Goal: Task Accomplishment & Management: Manage account settings

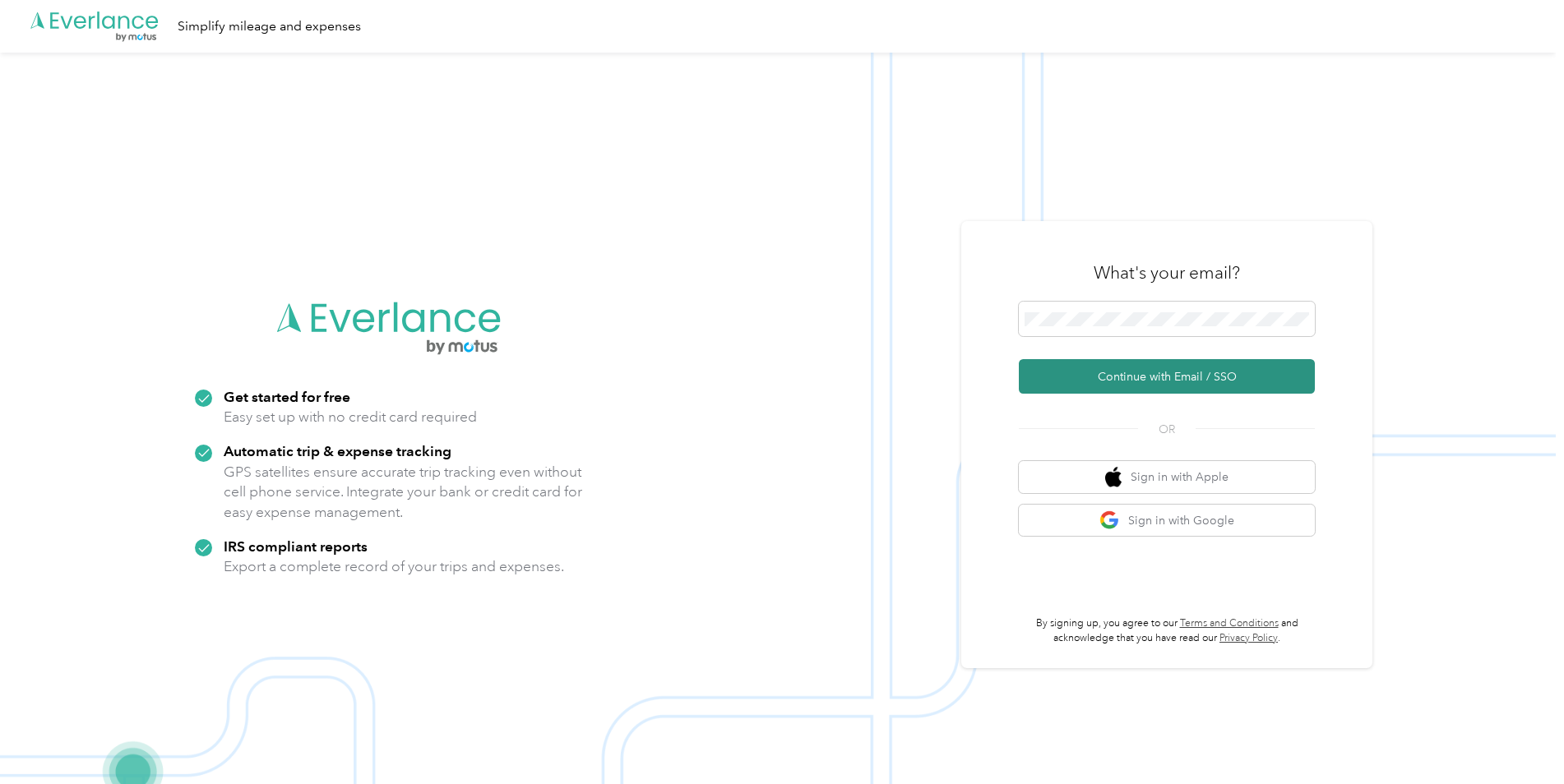
click at [1123, 373] on button "Continue with Email / SSO" at bounding box center [1167, 376] width 296 height 35
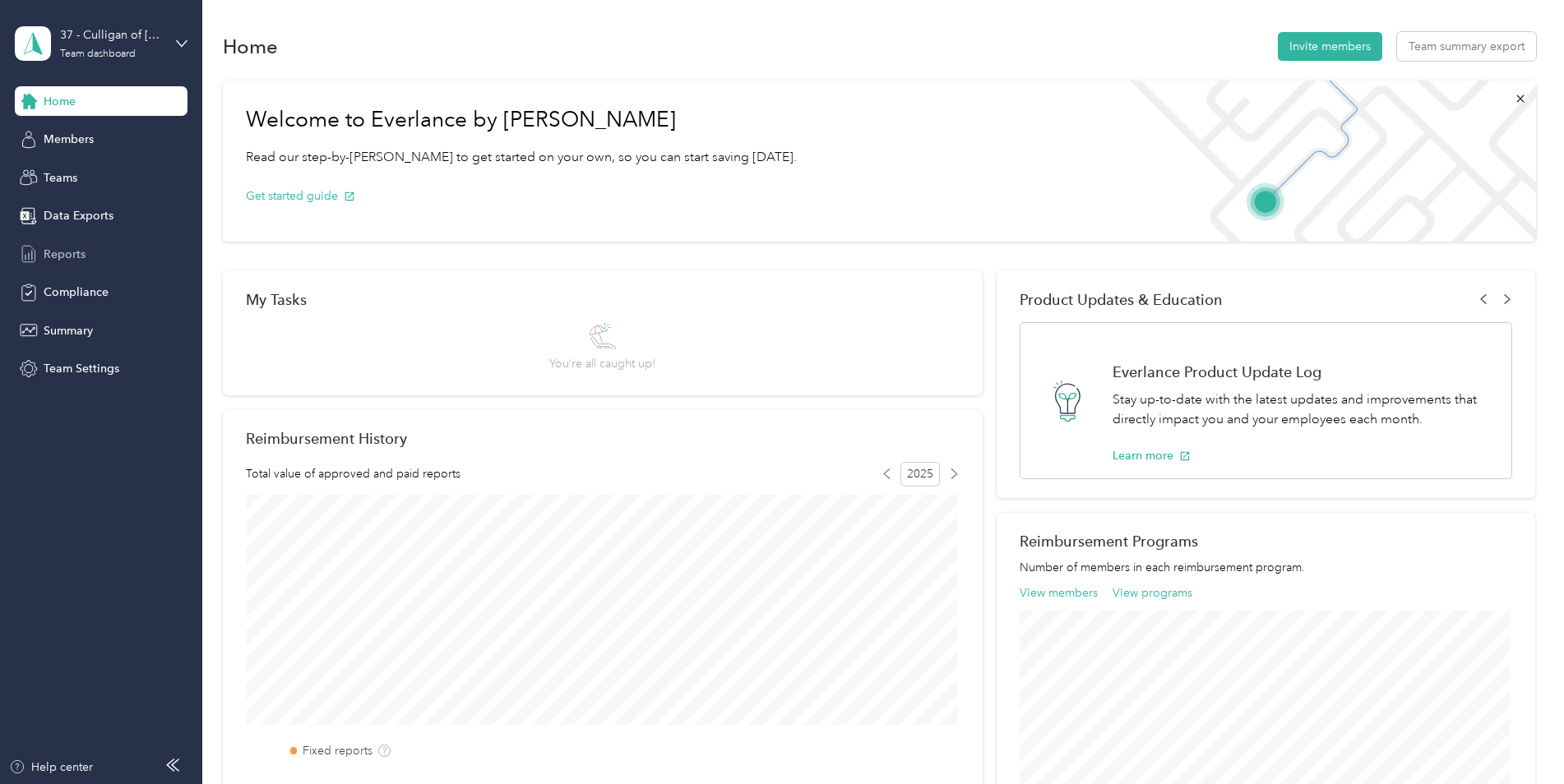
click at [69, 257] on span "Reports" at bounding box center [64, 254] width 42 height 17
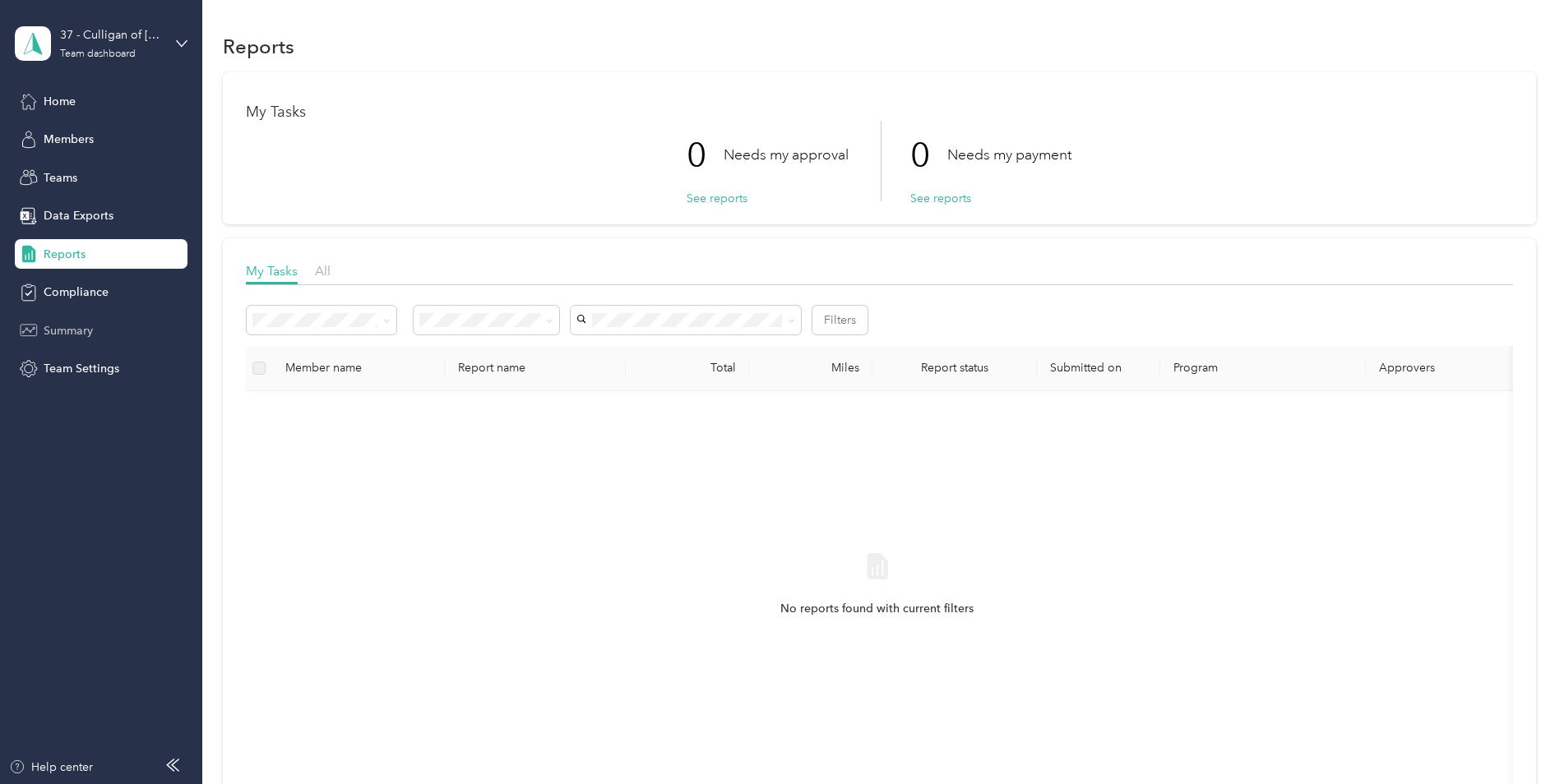
click at [63, 323] on span "Summary" at bounding box center [68, 331] width 50 height 17
